Goal: Navigation & Orientation: Go to known website

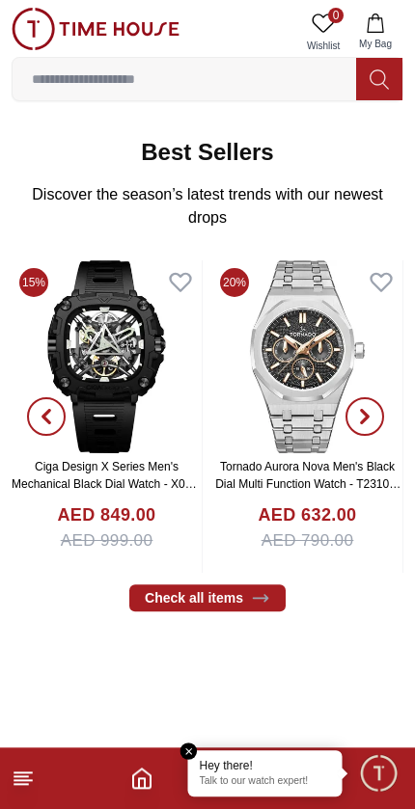
scroll to position [618, 0]
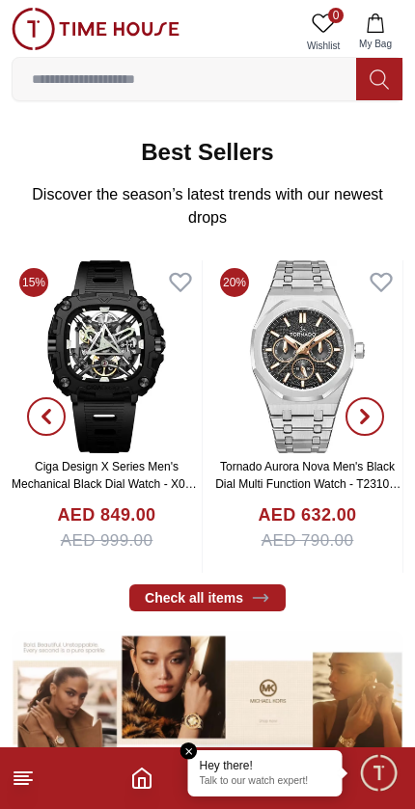
click at [19, 784] on line at bounding box center [20, 784] width 13 height 0
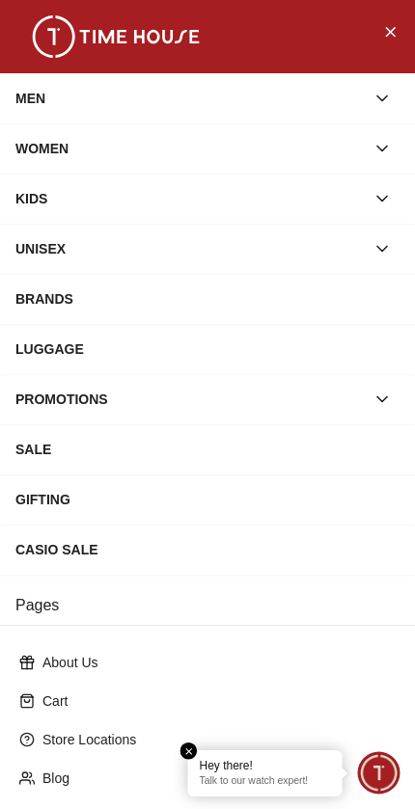
click at [390, 45] on button "Close Menu" at bounding box center [389, 30] width 31 height 31
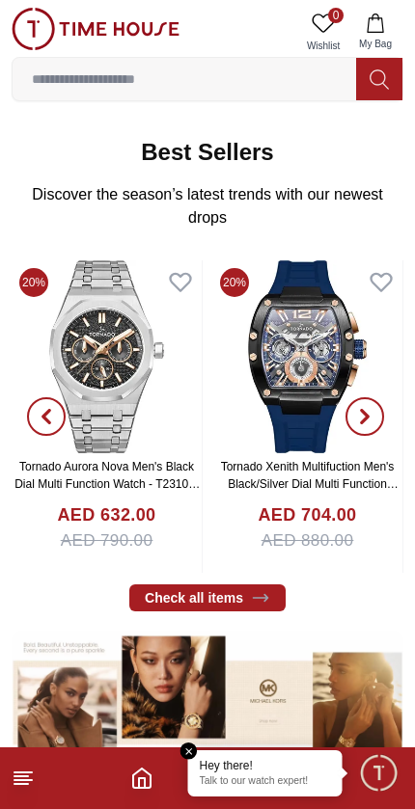
click at [142, 783] on icon "Home" at bounding box center [141, 778] width 23 height 23
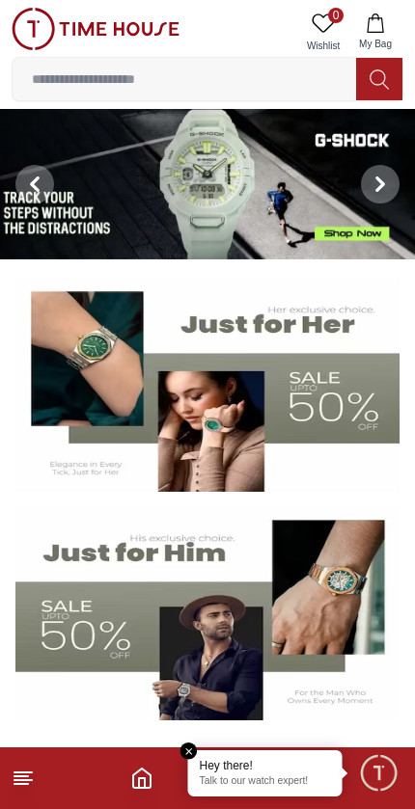
click at [378, 759] on span "Minimize live chat window" at bounding box center [378, 772] width 56 height 56
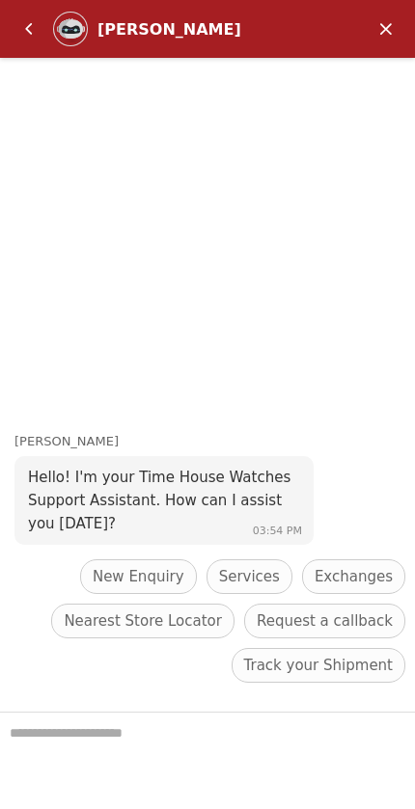
click at [385, 40] on em "Minimize" at bounding box center [385, 29] width 39 height 39
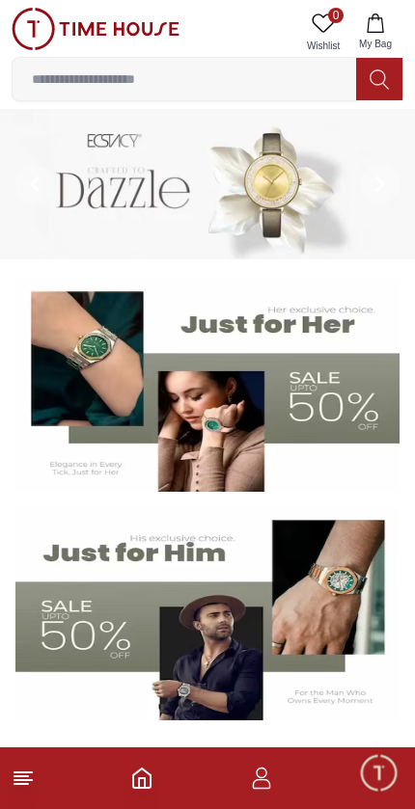
click at [267, 782] on icon "button" at bounding box center [261, 778] width 23 height 23
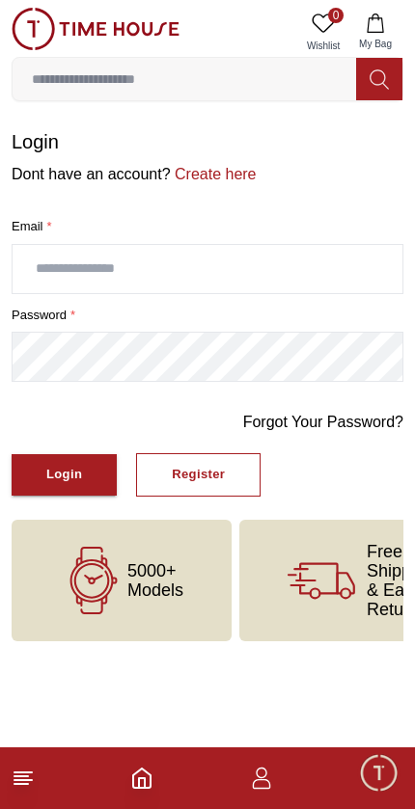
click at [21, 786] on icon at bounding box center [23, 778] width 23 height 23
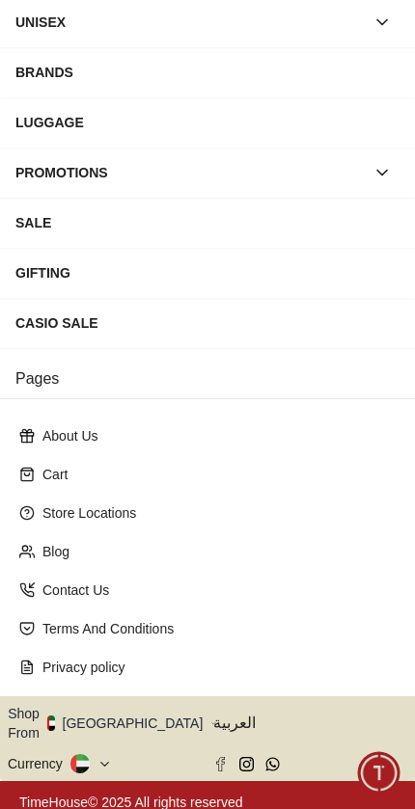
scroll to position [226, 0]
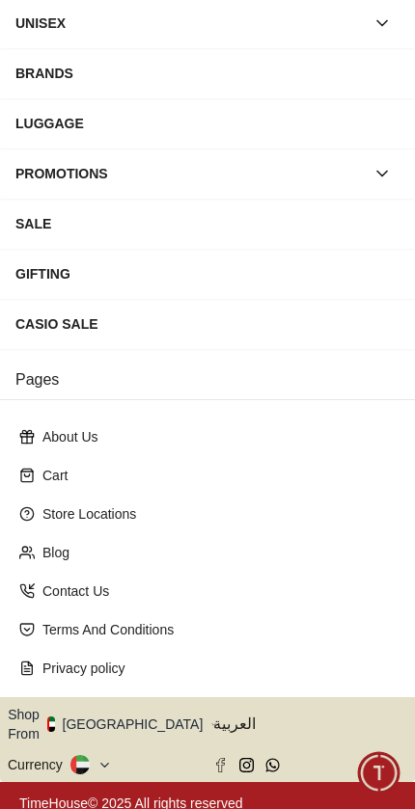
click at [233, 714] on span "العربية" at bounding box center [310, 724] width 194 height 23
